Goal: Task Accomplishment & Management: Use online tool/utility

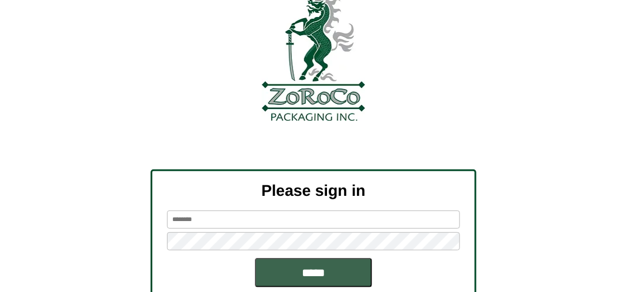
scroll to position [133, 0]
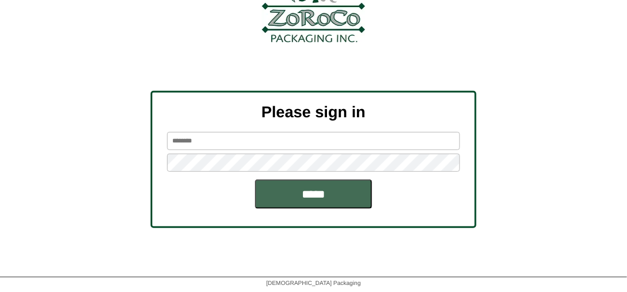
type input "*******"
click at [314, 198] on input "*****" at bounding box center [313, 193] width 117 height 29
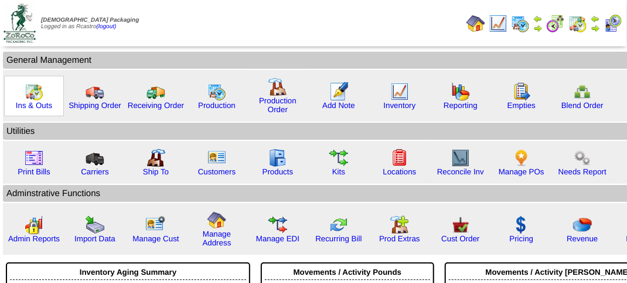
click at [34, 97] on img at bounding box center [34, 91] width 19 height 19
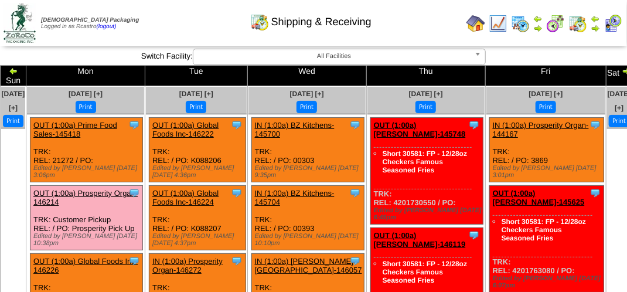
click at [18, 72] on img at bounding box center [13, 70] width 9 height 9
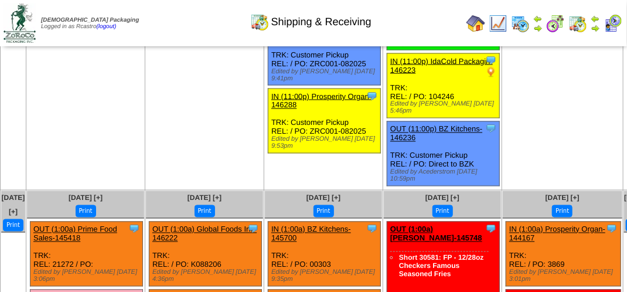
scroll to position [2228, 0]
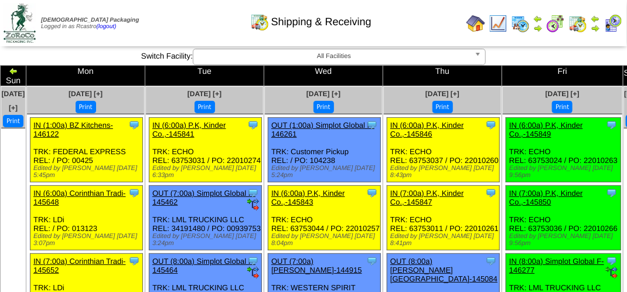
click at [598, 29] on img at bounding box center [595, 27] width 9 height 9
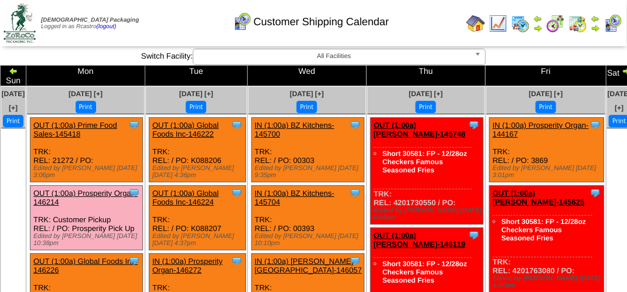
click at [155, 18] on div "Customer Shipping Calendar" at bounding box center [311, 18] width 358 height 32
click at [175, 20] on div "Customer Shipping Calendar" at bounding box center [311, 18] width 358 height 32
click at [182, 22] on div "Customer Shipping Calendar" at bounding box center [311, 18] width 358 height 32
click at [174, 33] on div "Customer Shipping Calendar" at bounding box center [311, 18] width 358 height 32
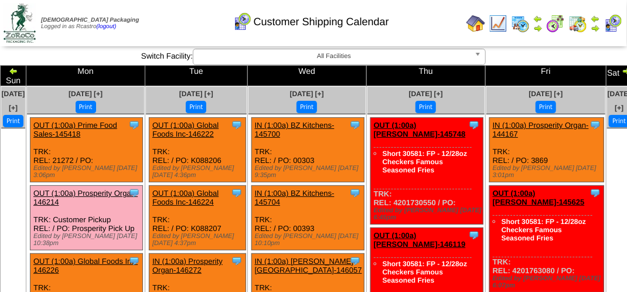
click at [319, 36] on td "Print All" at bounding box center [315, 23] width 294 height 44
click at [159, 18] on div "Customer Shipping Calendar" at bounding box center [311, 18] width 358 height 32
click at [175, 29] on div "Customer Shipping Calendar" at bounding box center [311, 18] width 358 height 32
click at [421, 27] on div "Customer Shipping Calendar" at bounding box center [311, 18] width 358 height 32
click at [425, 27] on div "Customer Shipping Calendar" at bounding box center [311, 18] width 358 height 32
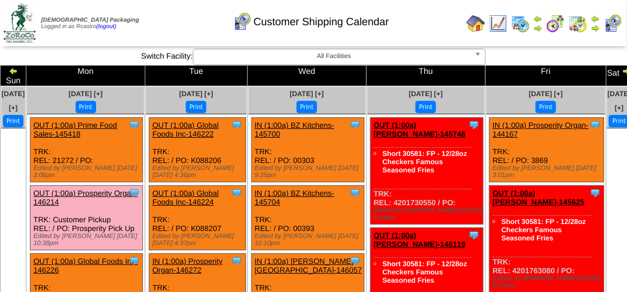
click at [425, 27] on div "Customer Shipping Calendar" at bounding box center [311, 18] width 358 height 32
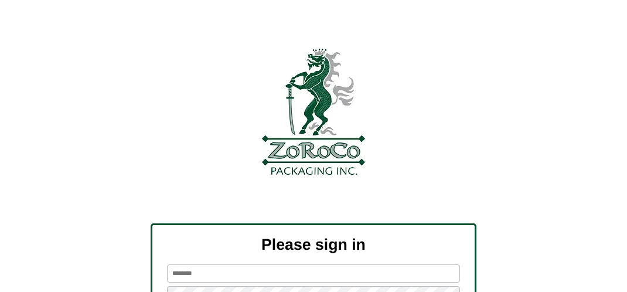
type input "*******"
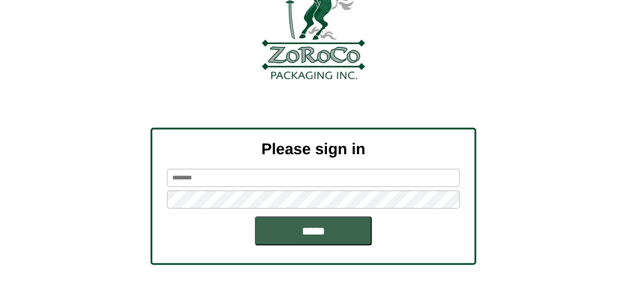
scroll to position [133, 0]
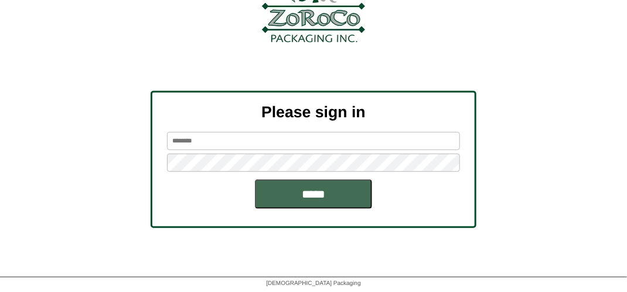
type input "*******"
click at [303, 194] on input "*****" at bounding box center [313, 193] width 117 height 29
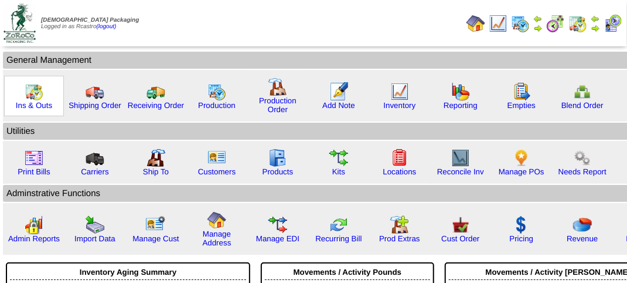
click at [33, 97] on img at bounding box center [34, 91] width 19 height 19
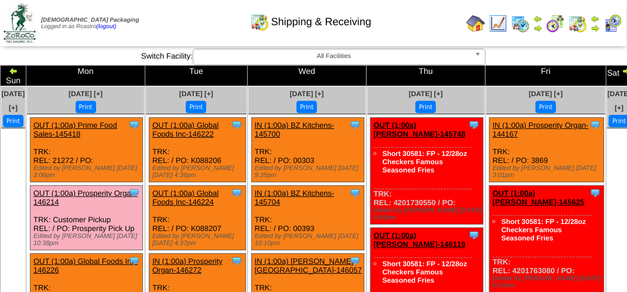
click at [617, 25] on img at bounding box center [613, 23] width 19 height 19
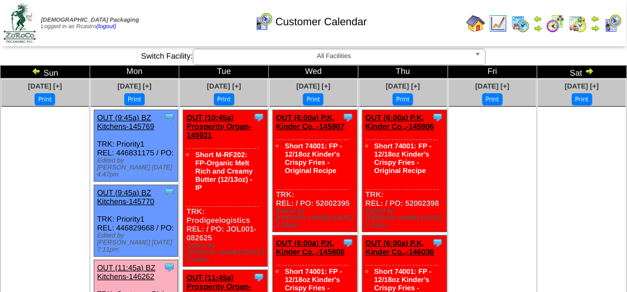
click at [35, 69] on img at bounding box center [36, 70] width 9 height 9
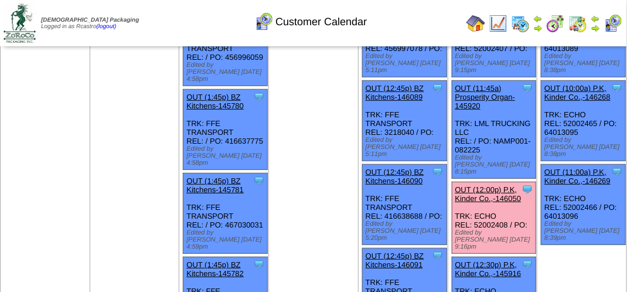
scroll to position [235, 0]
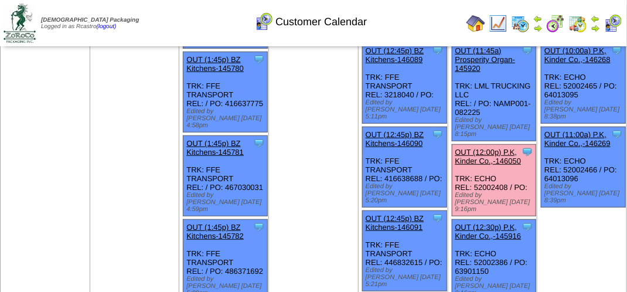
click at [493, 148] on link "OUT (12:00p) P.K, Kinder Co.,-146050" at bounding box center [489, 157] width 66 height 18
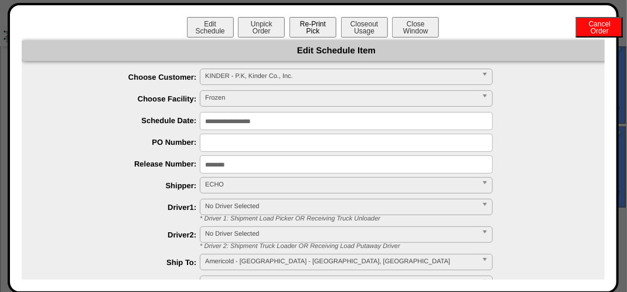
click at [308, 27] on button "Re-Print Pick" at bounding box center [313, 27] width 47 height 21
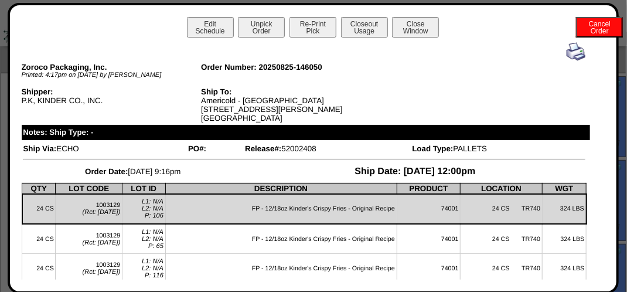
scroll to position [0, 0]
click at [422, 25] on button "Close Window" at bounding box center [415, 27] width 47 height 21
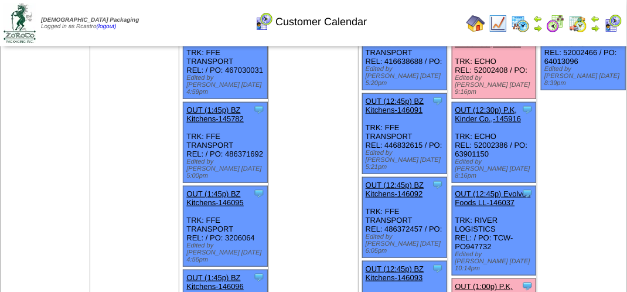
scroll to position [469, 0]
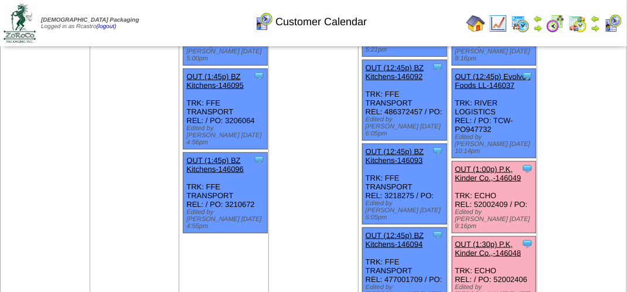
click at [495, 165] on link "OUT (1:00p) P.K, Kinder Co.,-146049" at bounding box center [489, 174] width 66 height 18
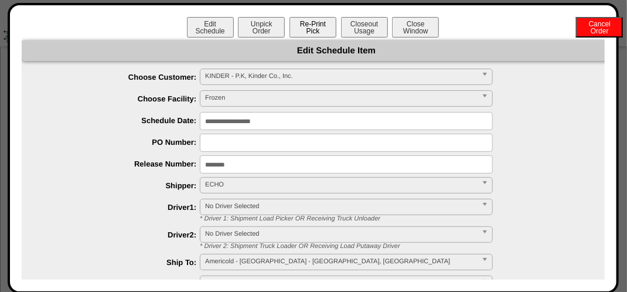
click at [307, 27] on button "Re-Print Pick" at bounding box center [313, 27] width 47 height 21
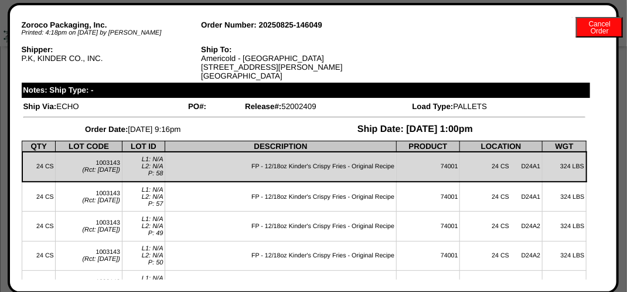
scroll to position [0, 0]
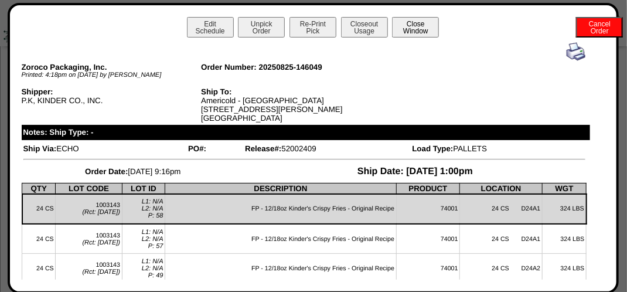
click at [419, 23] on button "Close Window" at bounding box center [415, 27] width 47 height 21
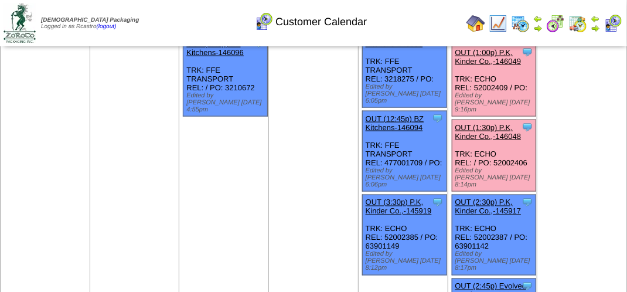
scroll to position [586, 0]
click at [486, 123] on link "OUT (1:30p) P.K, Kinder Co.,-146048" at bounding box center [489, 132] width 66 height 18
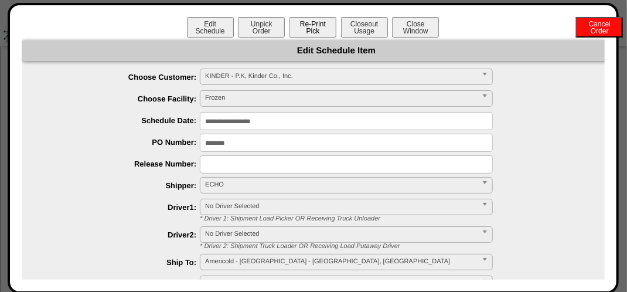
click at [307, 27] on button "Re-Print Pick" at bounding box center [313, 27] width 47 height 21
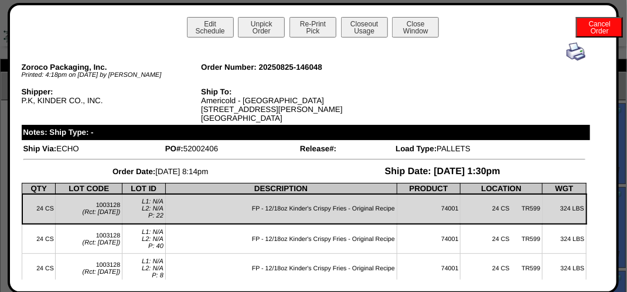
scroll to position [0, 0]
click at [410, 29] on button "Close Window" at bounding box center [415, 27] width 47 height 21
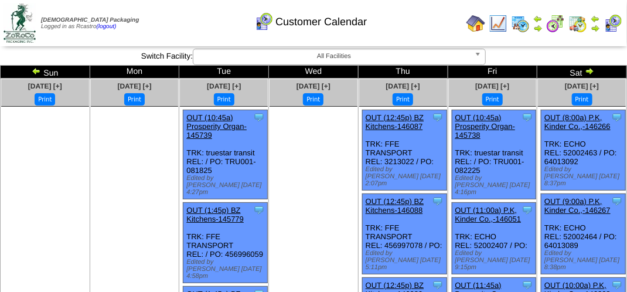
click at [175, 18] on div "Customer Calendar" at bounding box center [311, 18] width 358 height 32
click at [185, 34] on td "Print All" at bounding box center [315, 23] width 294 height 44
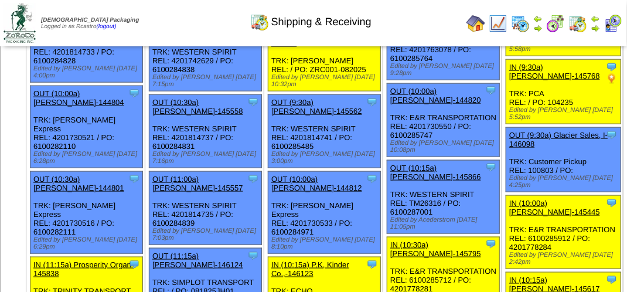
scroll to position [528, 0]
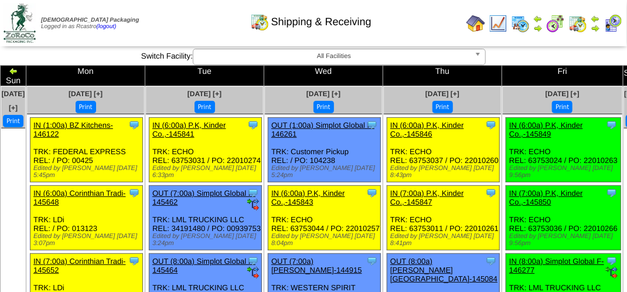
click at [190, 36] on td "Print All" at bounding box center [315, 23] width 294 height 44
click at [203, 24] on div "Shipping & Receiving" at bounding box center [311, 18] width 358 height 32
